Goal: Transaction & Acquisition: Purchase product/service

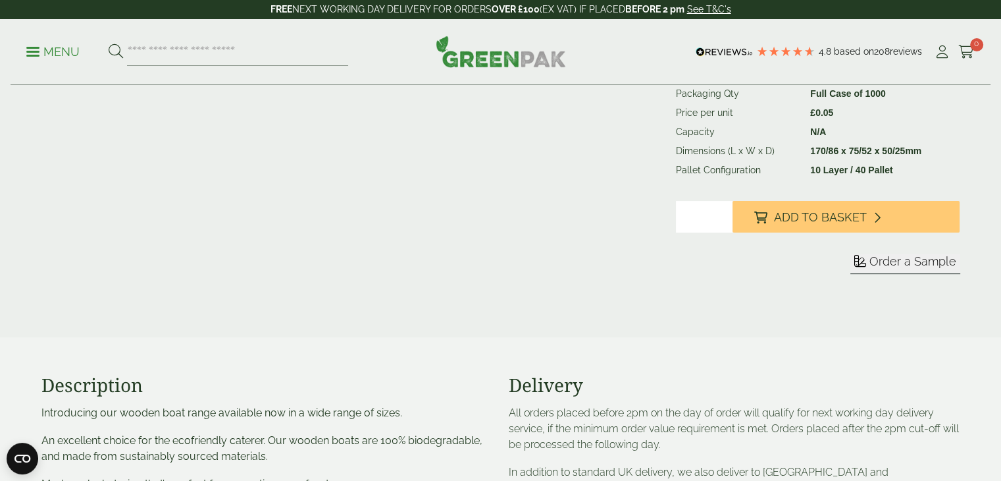
scroll to position [310, 0]
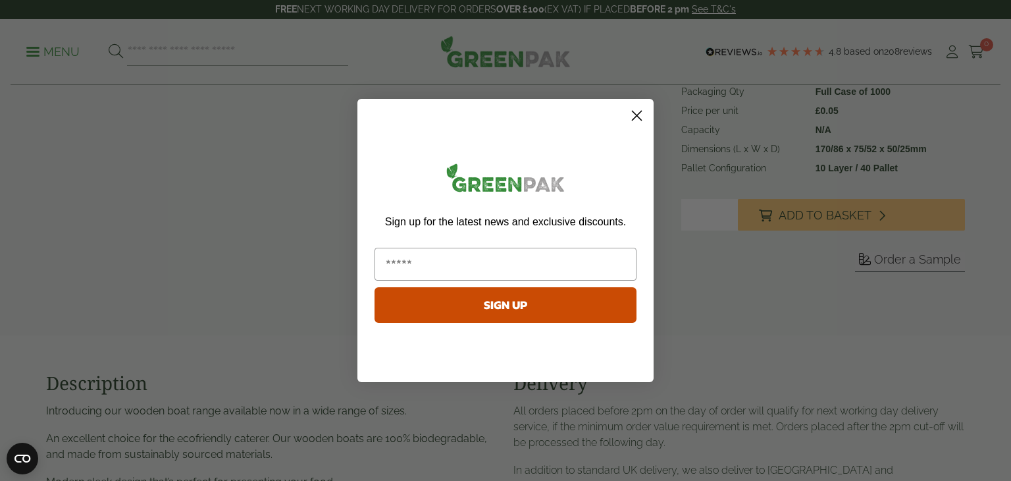
click at [642, 114] on circle "Close dialog" at bounding box center [637, 116] width 22 height 22
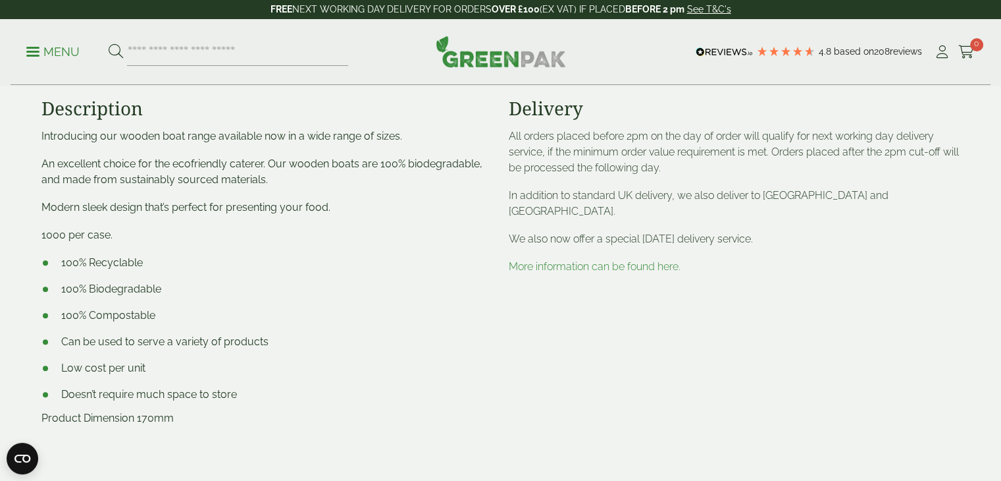
scroll to position [582, 0]
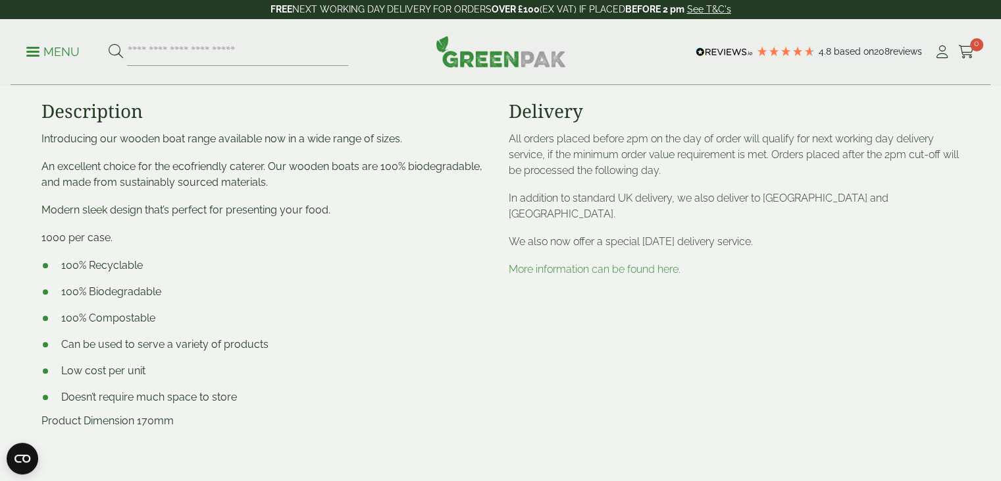
click at [41, 138] on span "Introducing our wooden boat range available now in a wide range of sizes." at bounding box center [221, 138] width 361 height 13
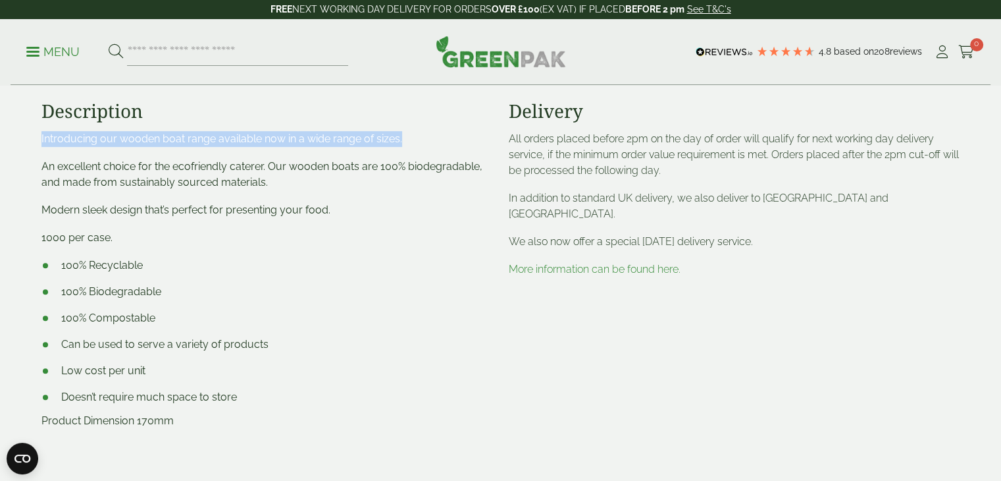
click at [41, 138] on span "Introducing our wooden boat range available now in a wide range of sizes." at bounding box center [221, 138] width 361 height 13
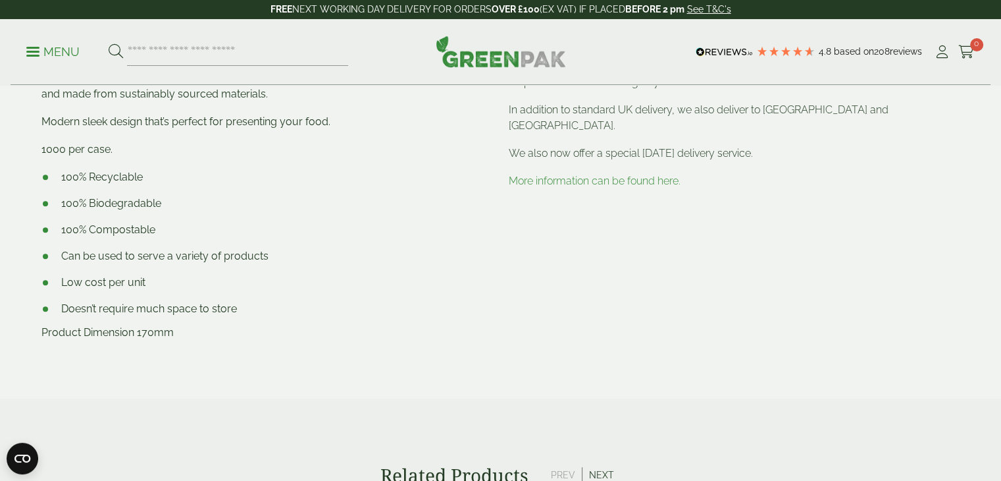
scroll to position [575, 0]
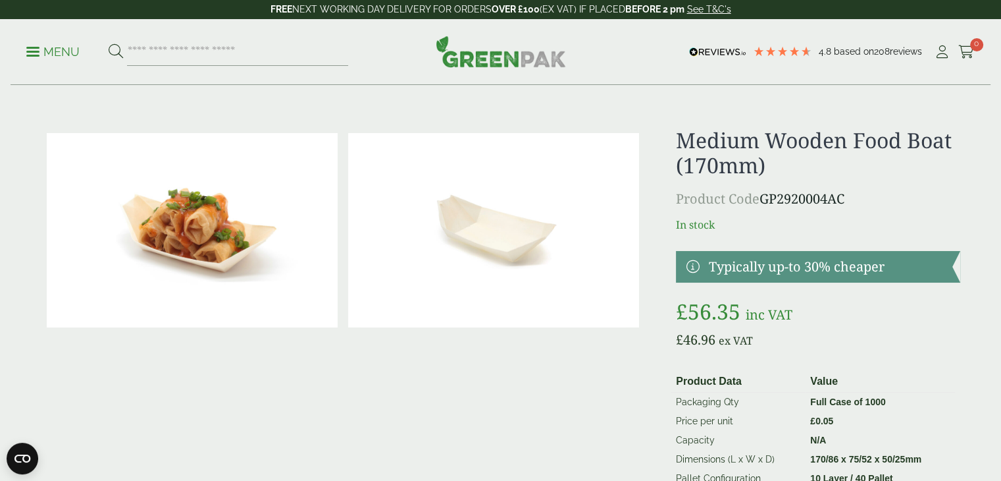
click at [714, 227] on p "In stock" at bounding box center [818, 225] width 284 height 16
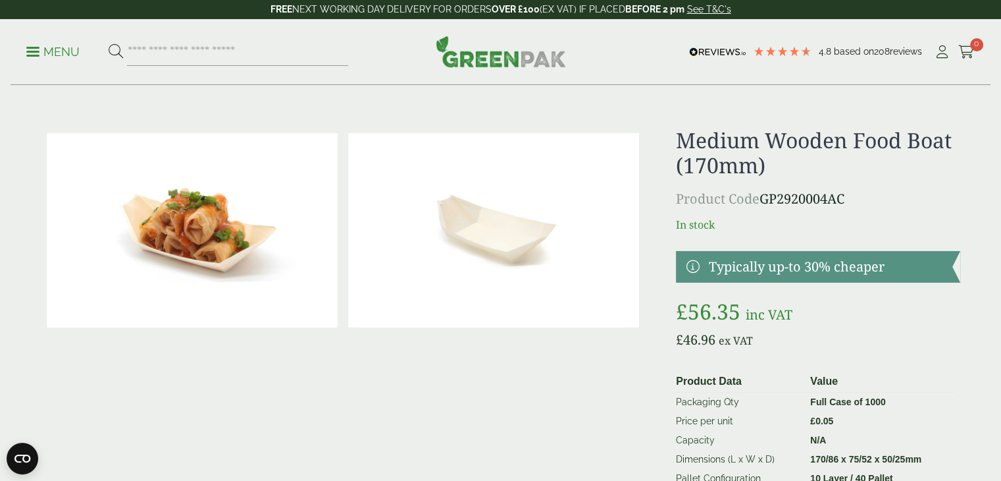
click at [714, 227] on p "In stock" at bounding box center [818, 225] width 284 height 16
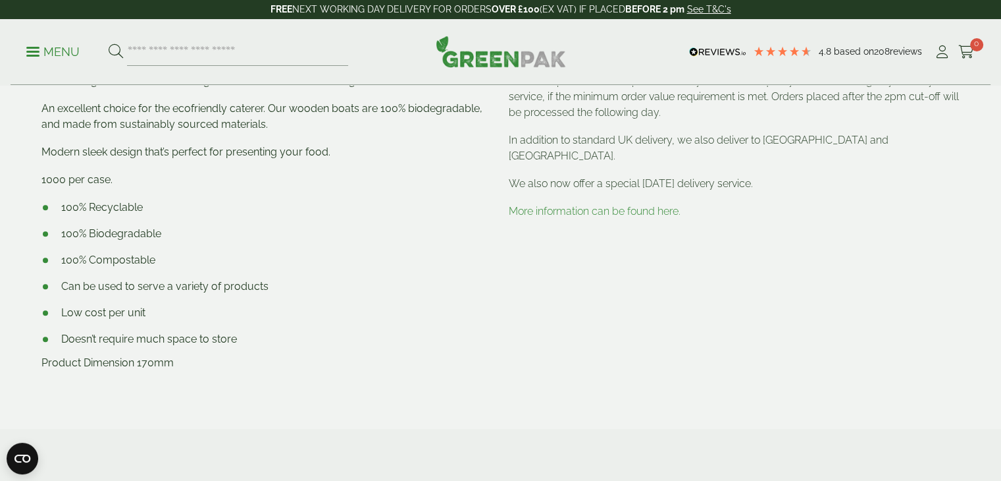
scroll to position [635, 0]
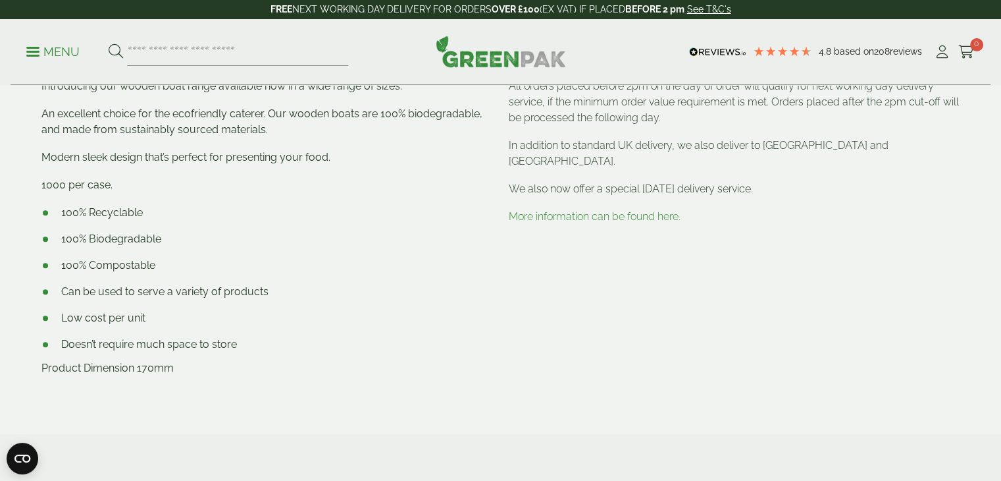
click at [171, 369] on span "Product Dimension 170mm" at bounding box center [107, 367] width 132 height 13
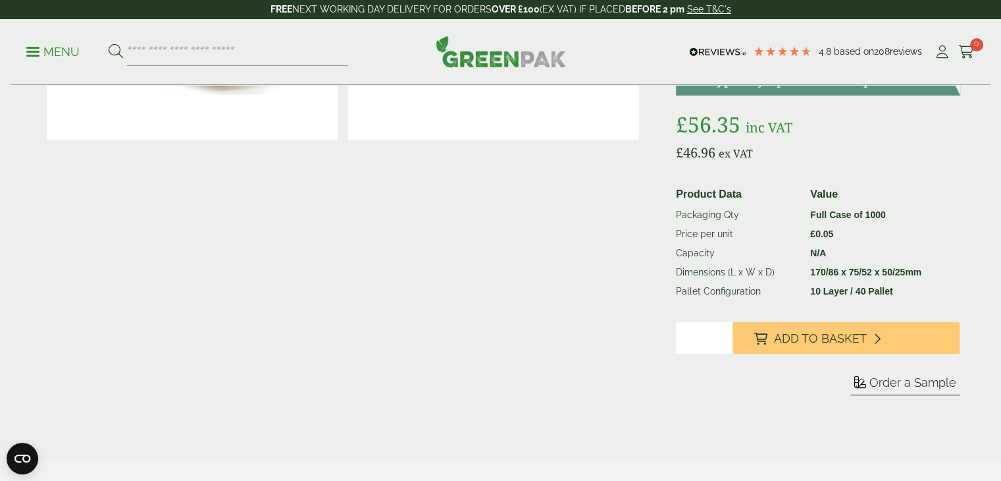
scroll to position [0, 0]
